Goal: Check status

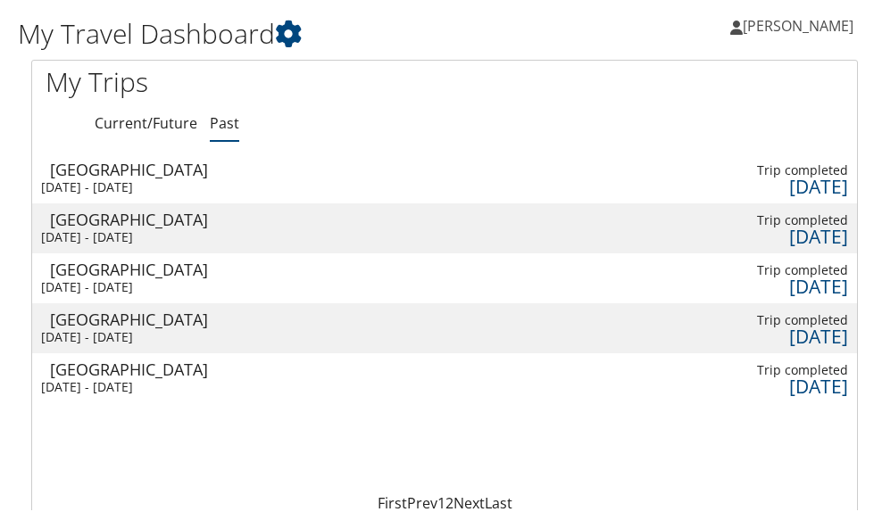
scroll to position [89, 0]
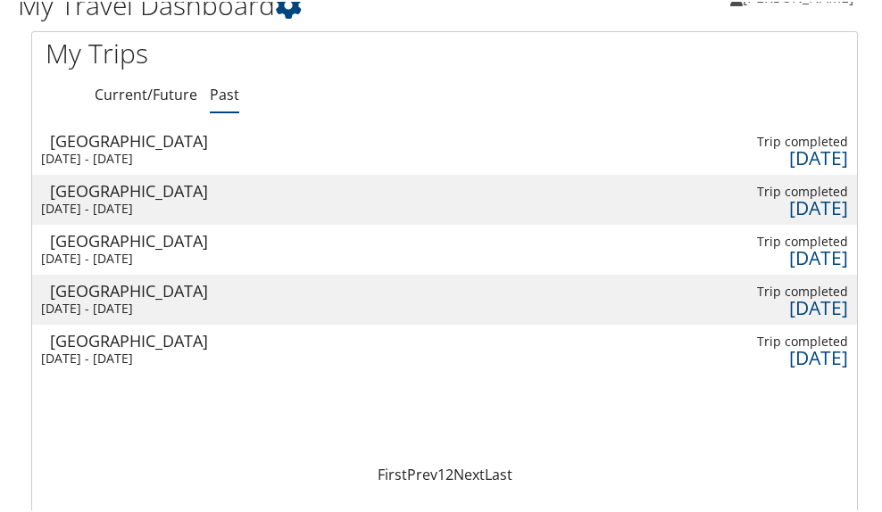
click at [794, 148] on div "[DATE]" at bounding box center [754, 156] width 187 height 16
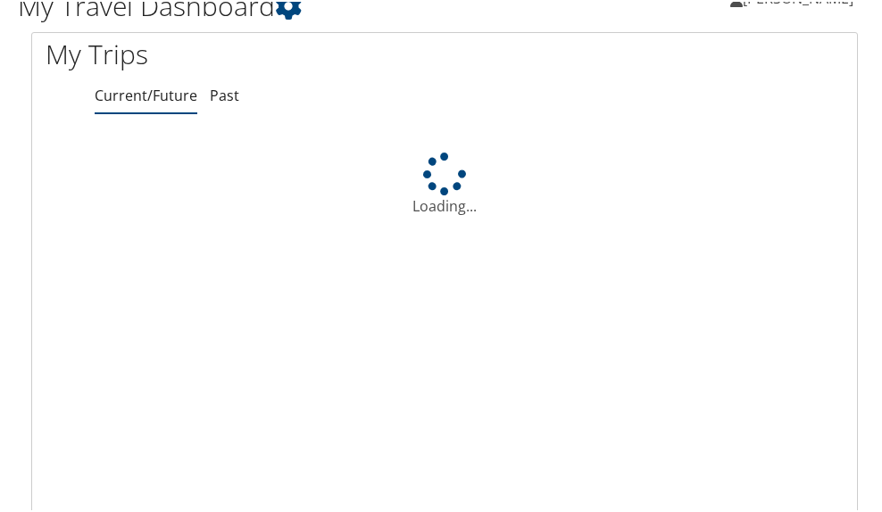
scroll to position [88, 0]
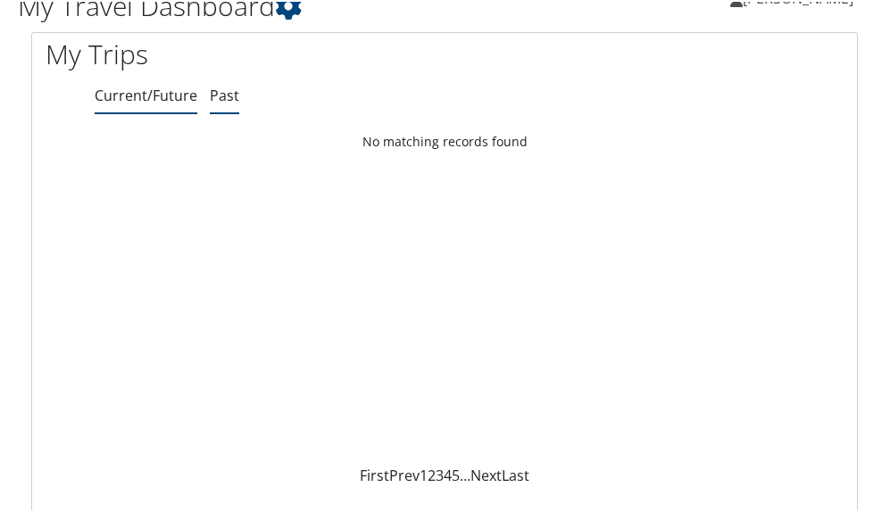
click at [229, 89] on link "Past" at bounding box center [224, 94] width 29 height 20
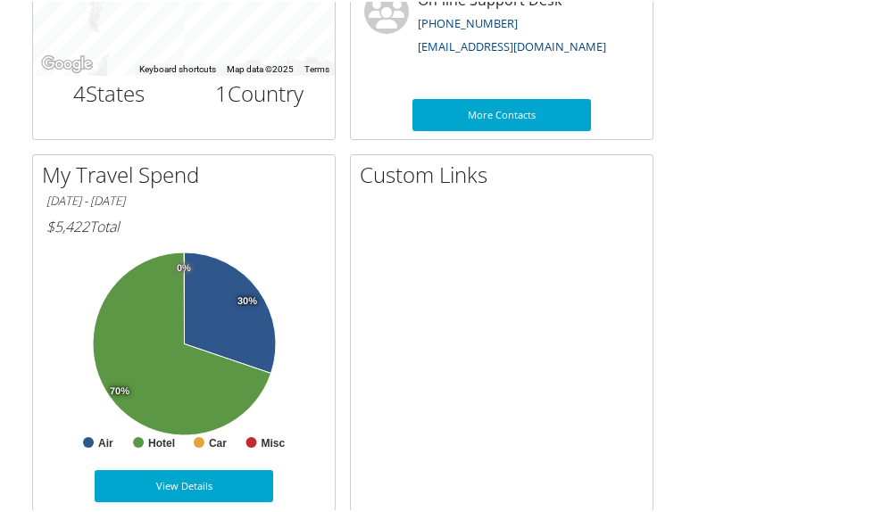
scroll to position [1422, 0]
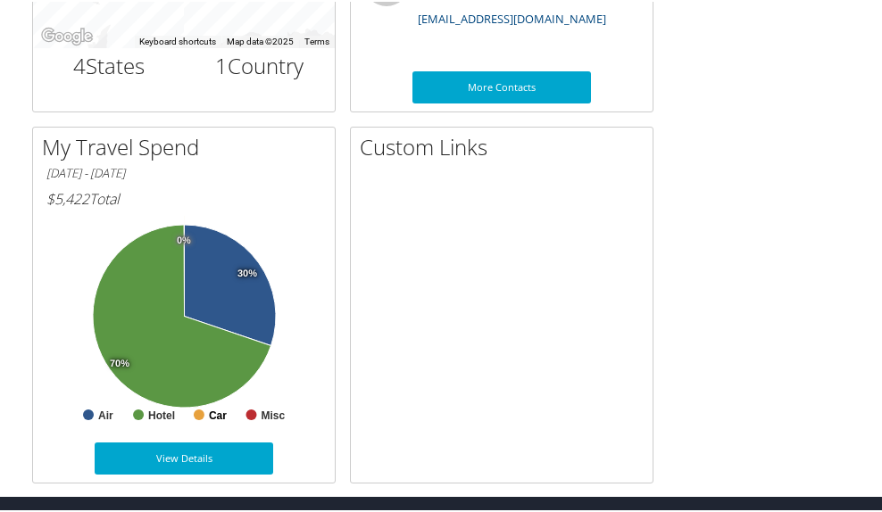
click at [204, 414] on rect at bounding box center [184, 321] width 276 height 214
click at [218, 411] on text "Car" at bounding box center [218, 414] width 18 height 12
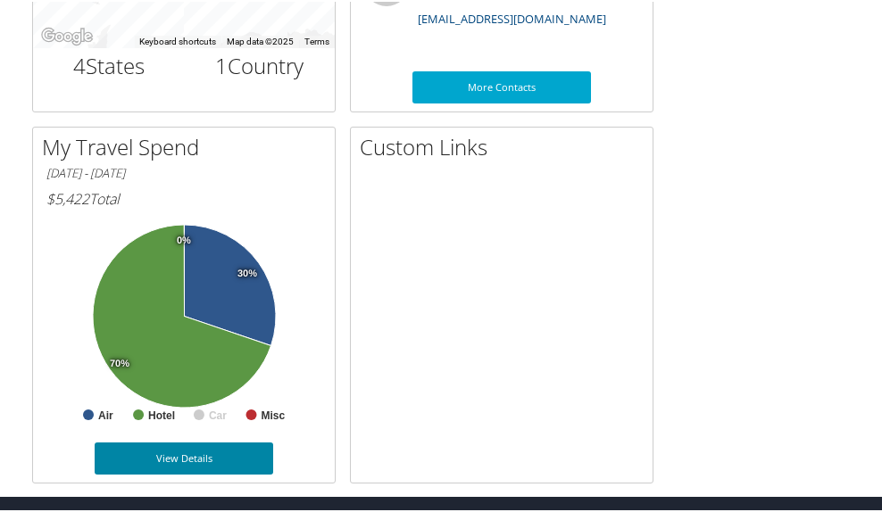
click at [201, 455] on link "View Details" at bounding box center [184, 457] width 179 height 32
